Goal: Task Accomplishment & Management: Manage account settings

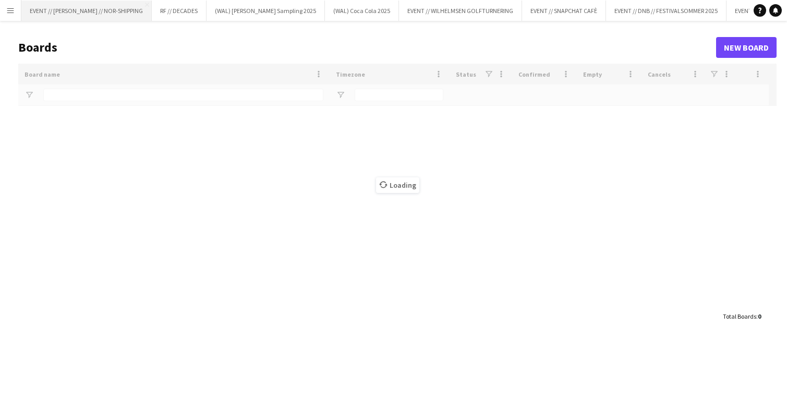
type input "*********"
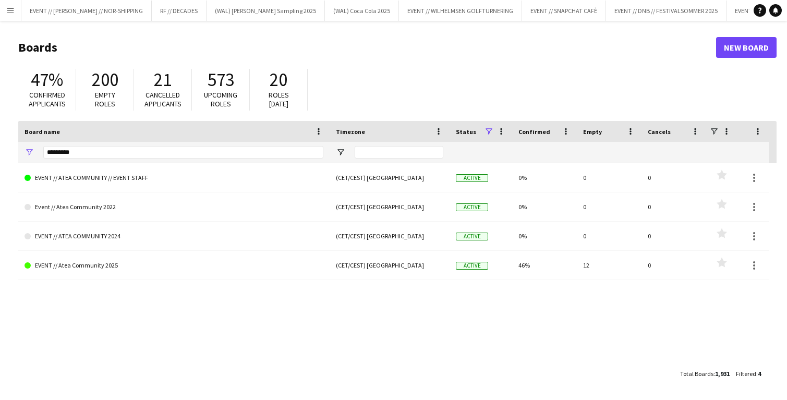
click at [13, 8] on app-icon "Menu" at bounding box center [10, 10] width 8 height 8
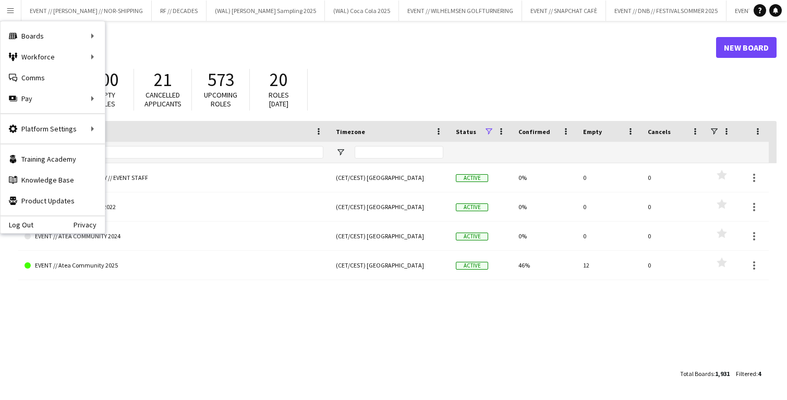
click at [435, 70] on div "47% Confirmed applicants 200 Empty roles 21 Cancelled applicants 573 Upcoming r…" at bounding box center [397, 92] width 759 height 57
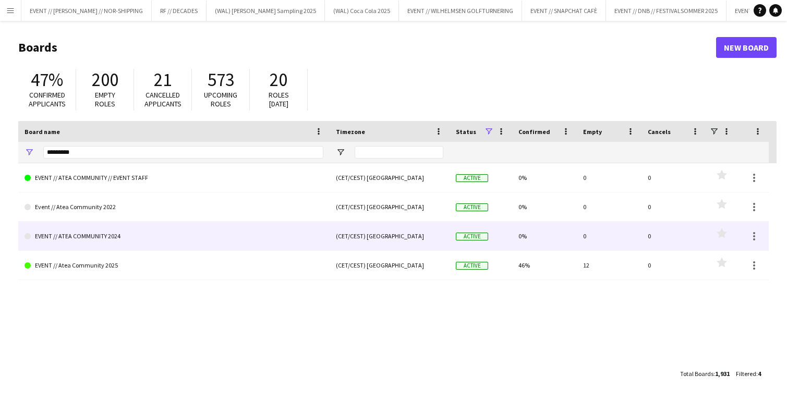
click at [97, 238] on link "EVENT // ATEA COMMUNITY 2024" at bounding box center [174, 236] width 299 height 29
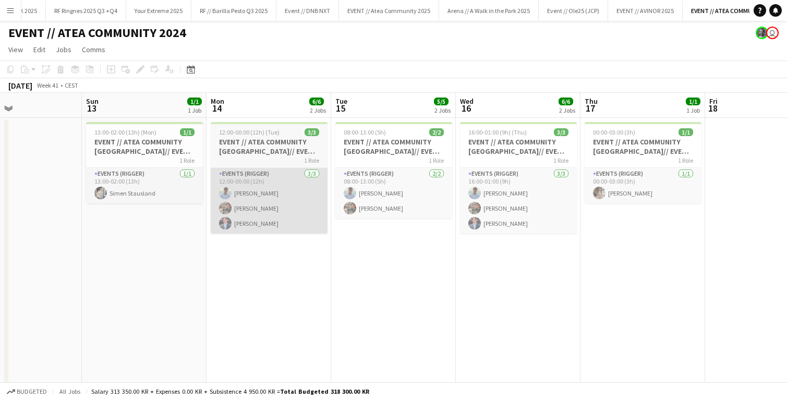
scroll to position [0, 294]
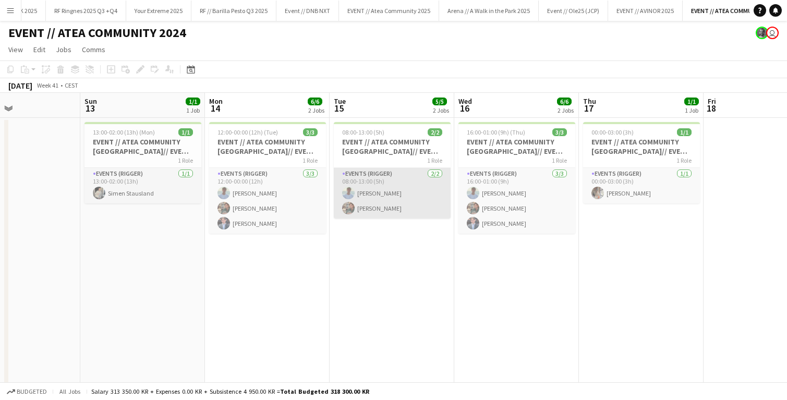
click at [351, 195] on app-user-avatar at bounding box center [348, 193] width 13 height 13
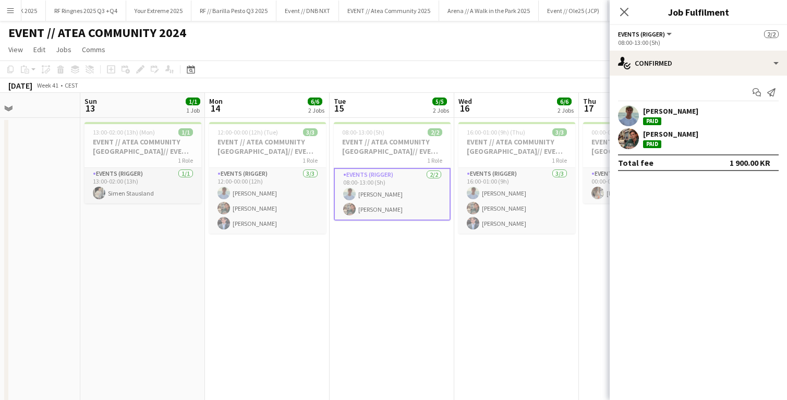
click at [626, 111] on app-user-avatar at bounding box center [628, 115] width 21 height 21
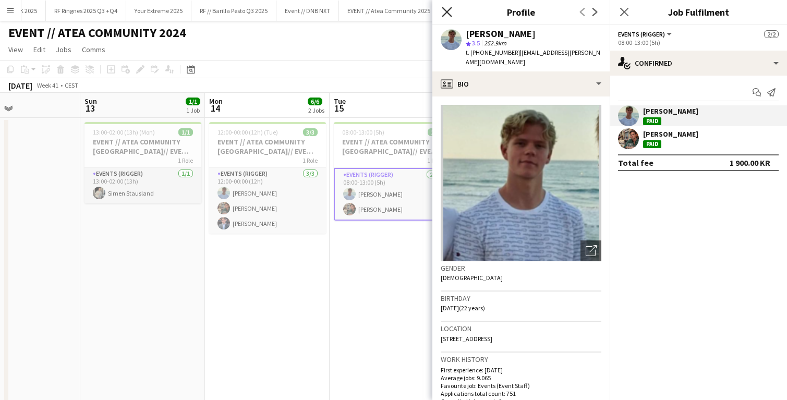
click at [449, 9] on icon at bounding box center [447, 12] width 10 height 10
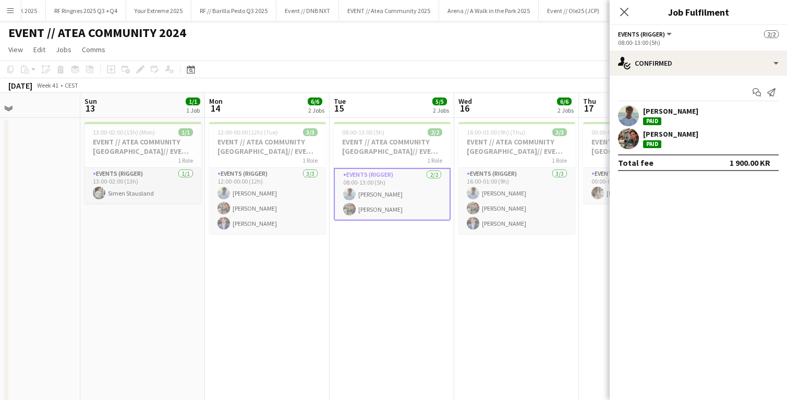
click at [367, 53] on app-page-menu "View Day view expanded Day view collapsed Month view Date picker Jump to [DATE]…" at bounding box center [393, 51] width 787 height 20
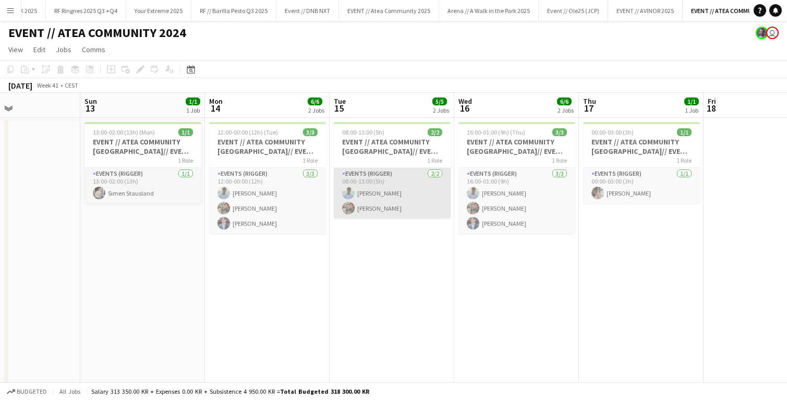
click at [360, 209] on app-card-role "Events (Rigger) [DATE] 08:00-13:00 (5h) [PERSON_NAME] [PERSON_NAME]" at bounding box center [392, 193] width 117 height 51
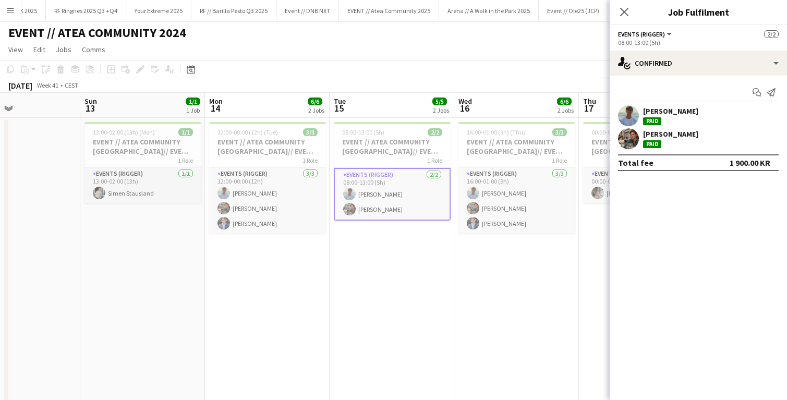
click at [622, 136] on app-user-avatar at bounding box center [628, 138] width 21 height 21
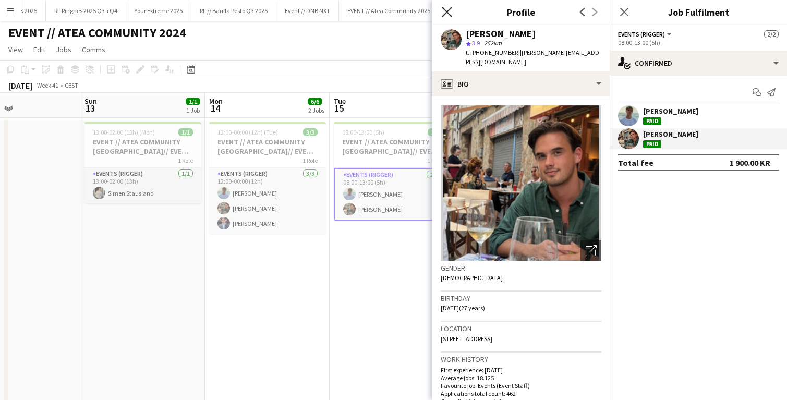
click at [442, 8] on icon at bounding box center [447, 12] width 10 height 10
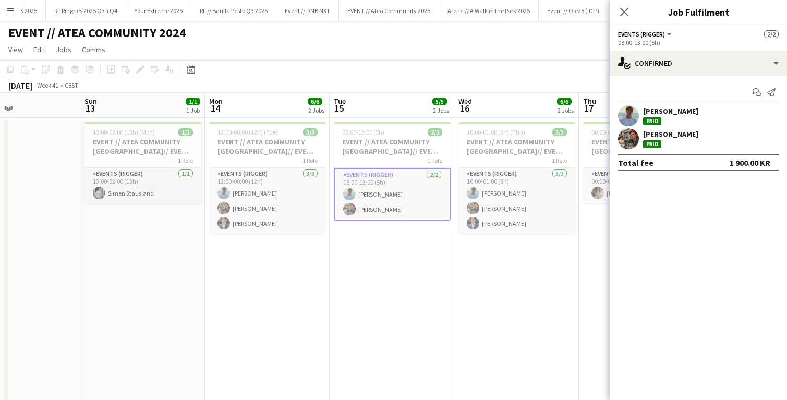
click at [401, 57] on app-page-menu "View Day view expanded Day view collapsed Month view Date picker Jump to [DATE]…" at bounding box center [393, 51] width 787 height 20
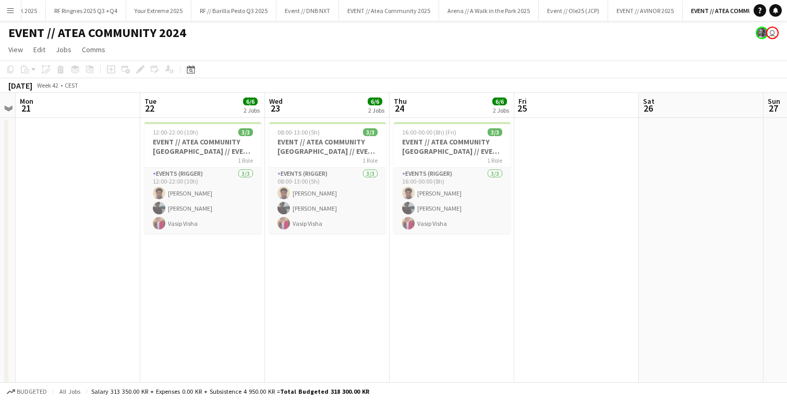
scroll to position [0, 232]
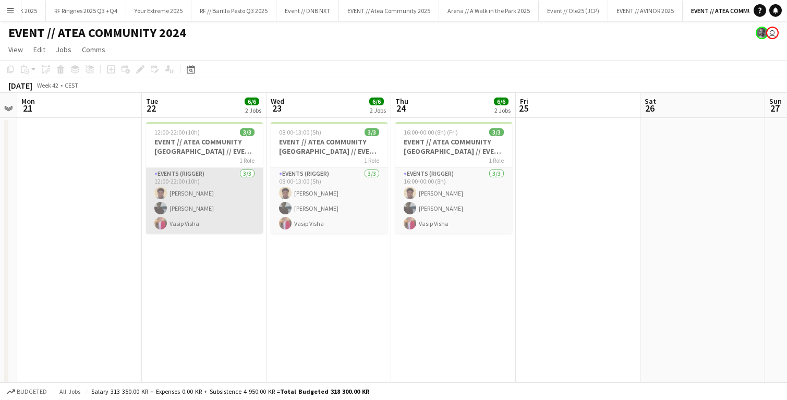
click at [186, 208] on app-card-role "Events (Rigger) [DATE] 12:00-22:00 (10h) [PERSON_NAME]" at bounding box center [204, 201] width 117 height 66
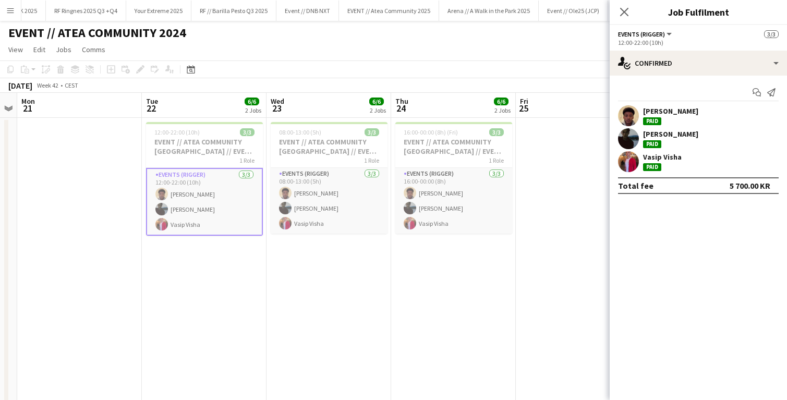
click at [629, 113] on app-user-avatar at bounding box center [628, 115] width 21 height 21
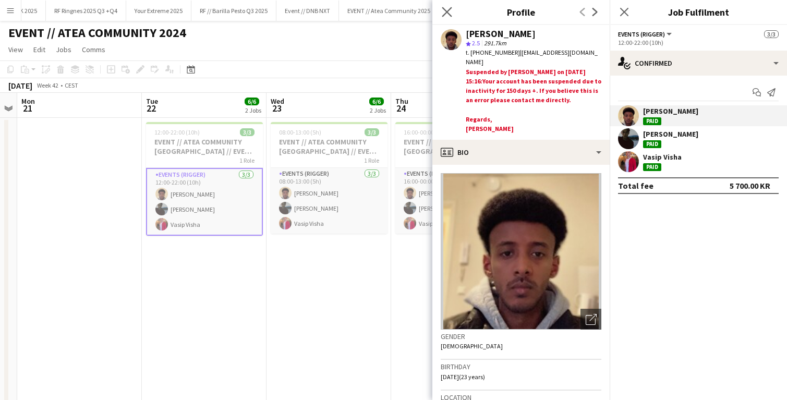
click at [449, 17] on app-icon "Close pop-in" at bounding box center [447, 12] width 15 height 15
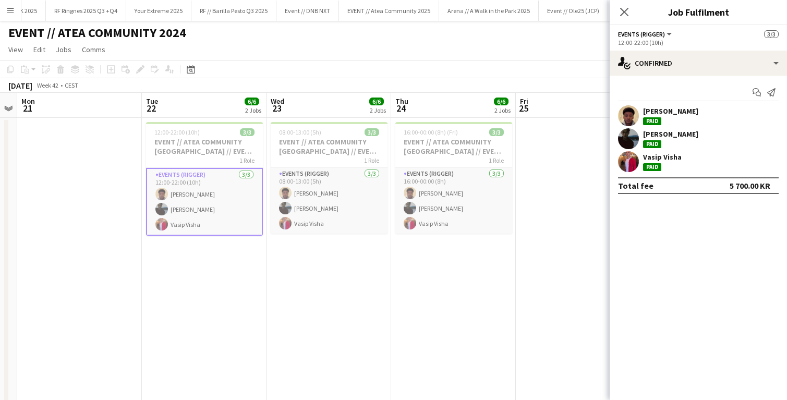
click at [629, 157] on app-user-avatar at bounding box center [628, 161] width 21 height 21
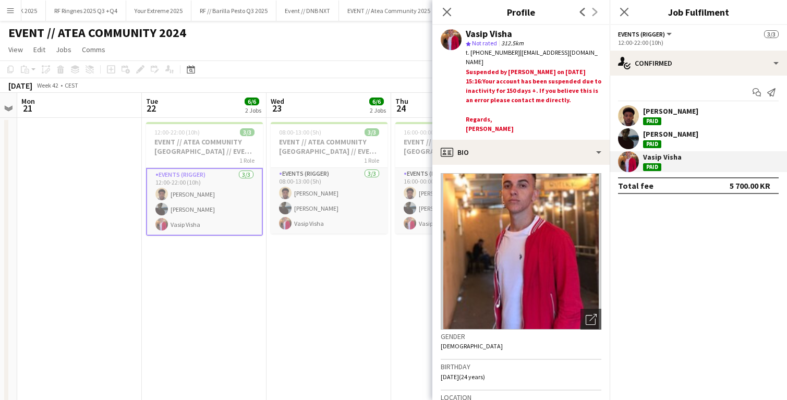
click at [629, 134] on app-user-avatar at bounding box center [628, 138] width 21 height 21
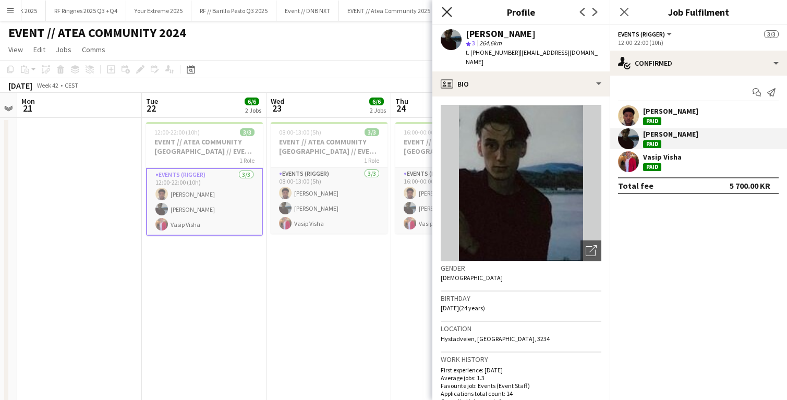
click at [446, 13] on icon at bounding box center [447, 12] width 10 height 10
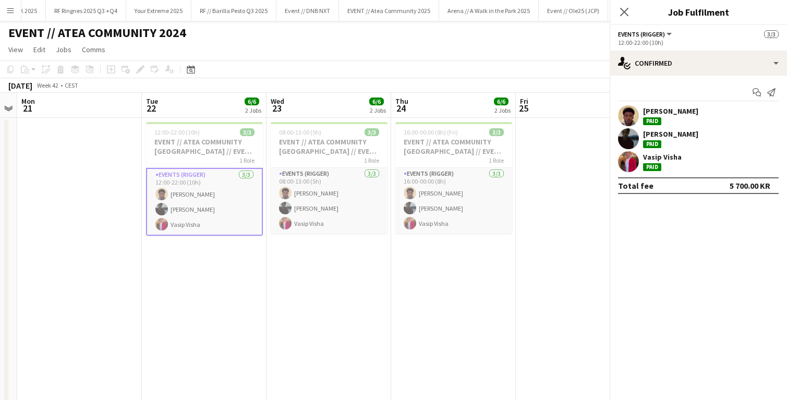
click at [429, 71] on app-toolbar "Copy Paste Paste Command V Paste with crew Command Shift V Paste linked Job [GE…" at bounding box center [393, 70] width 787 height 18
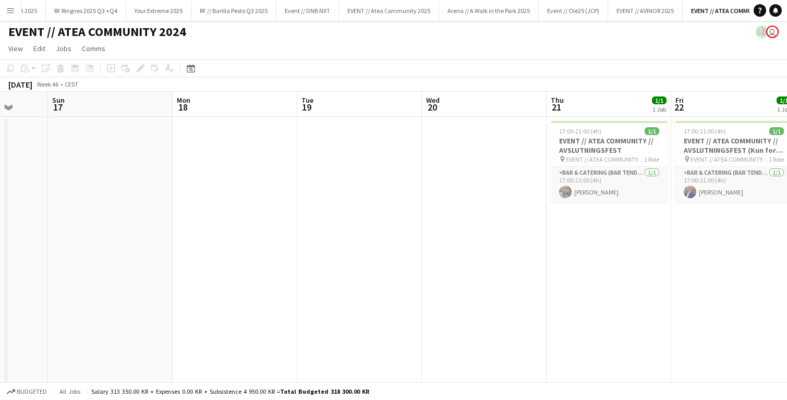
scroll to position [0, 358]
